Goal: Transaction & Acquisition: Subscribe to service/newsletter

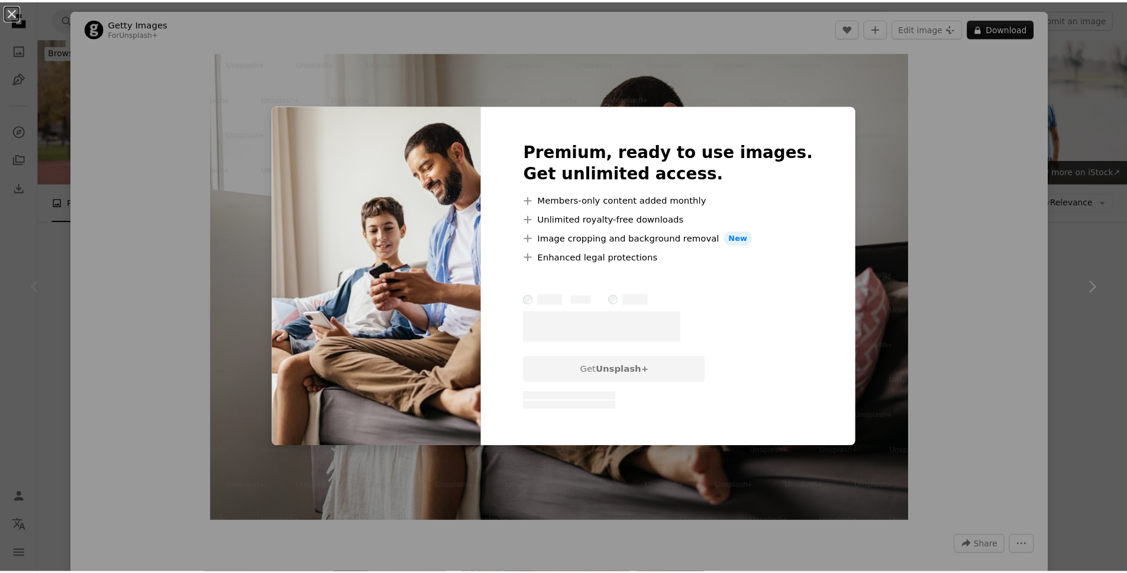
scroll to position [186, 0]
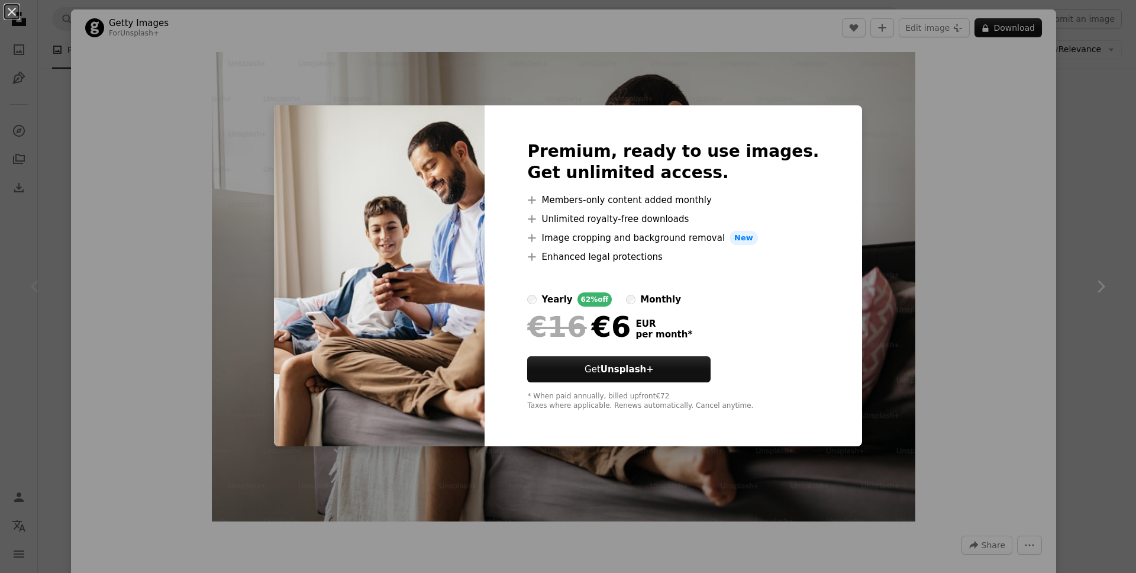
click at [1045, 146] on div "An X shape Premium, ready to use images. Get unlimited access. A plus sign Memb…" at bounding box center [568, 286] width 1136 height 573
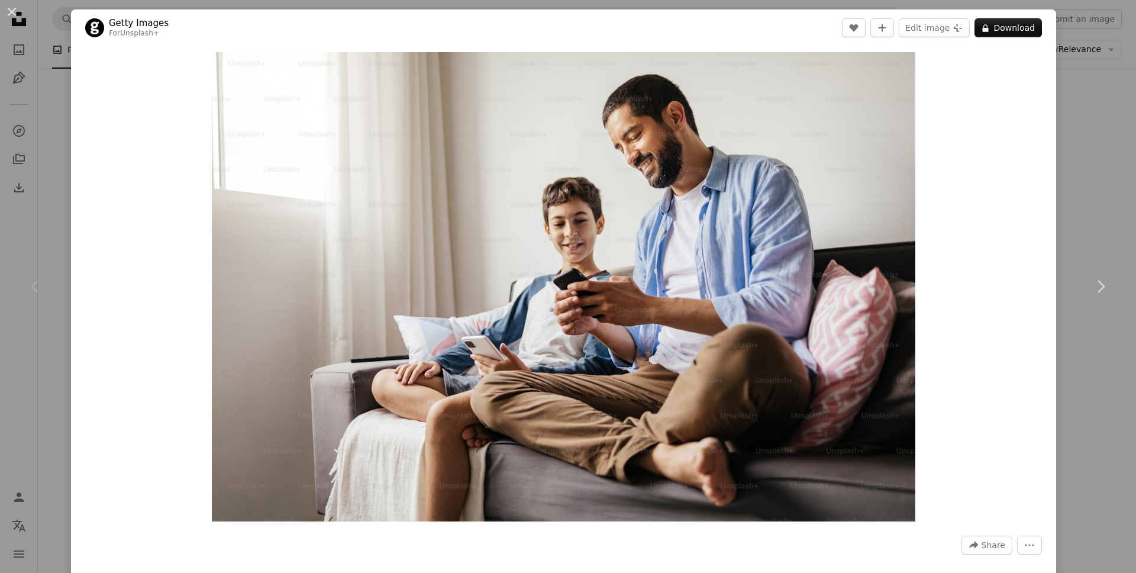
click at [1055, 93] on div "An X shape Chevron left Chevron right Getty Images For Unsplash+ A heart A plus…" at bounding box center [568, 286] width 1136 height 573
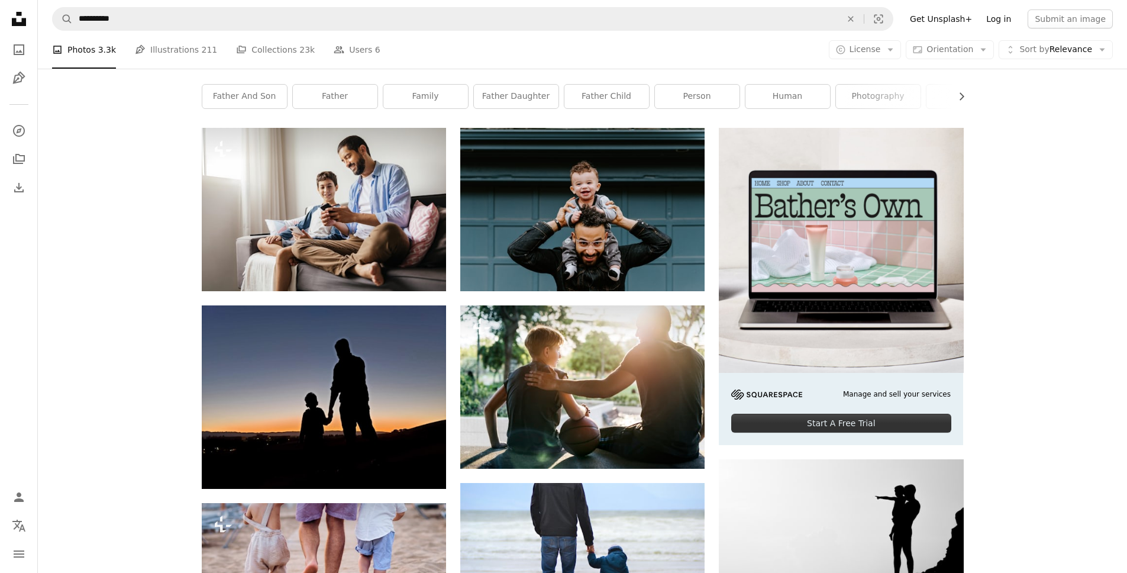
click at [1000, 14] on link "Log in" at bounding box center [998, 18] width 39 height 19
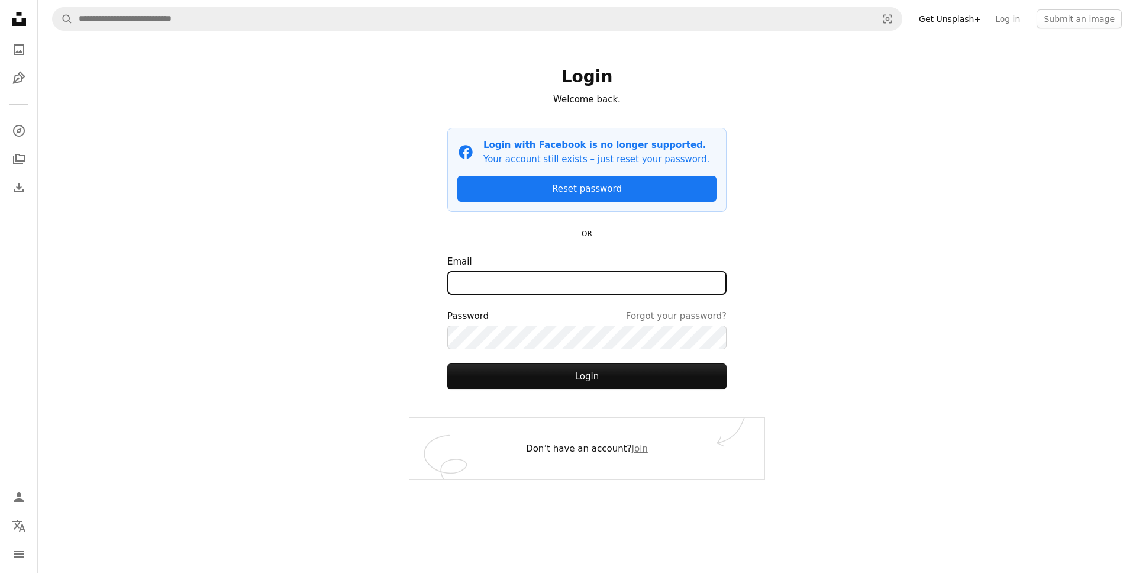
click at [515, 283] on input "Email" at bounding box center [586, 283] width 279 height 24
click at [362, 280] on div "A magnifying glass Visual search Get Unsplash+ Log in Submit an image Login Wel…" at bounding box center [587, 286] width 1098 height 573
click at [494, 273] on input "Email" at bounding box center [586, 283] width 279 height 24
type input "**********"
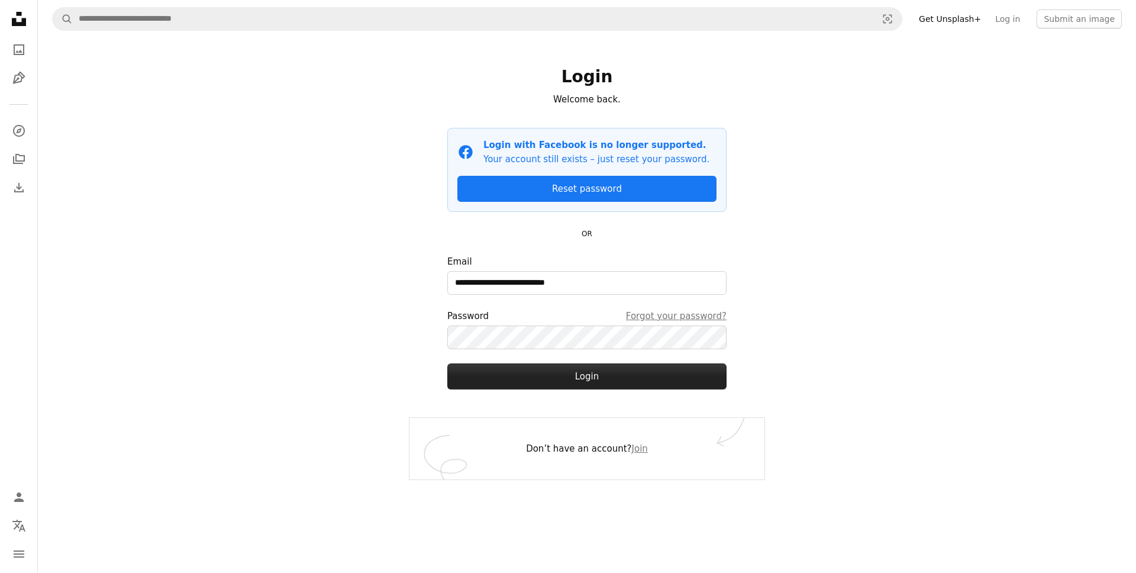
click at [564, 386] on button "Login" at bounding box center [586, 376] width 279 height 26
